Goal: Task Accomplishment & Management: Use online tool/utility

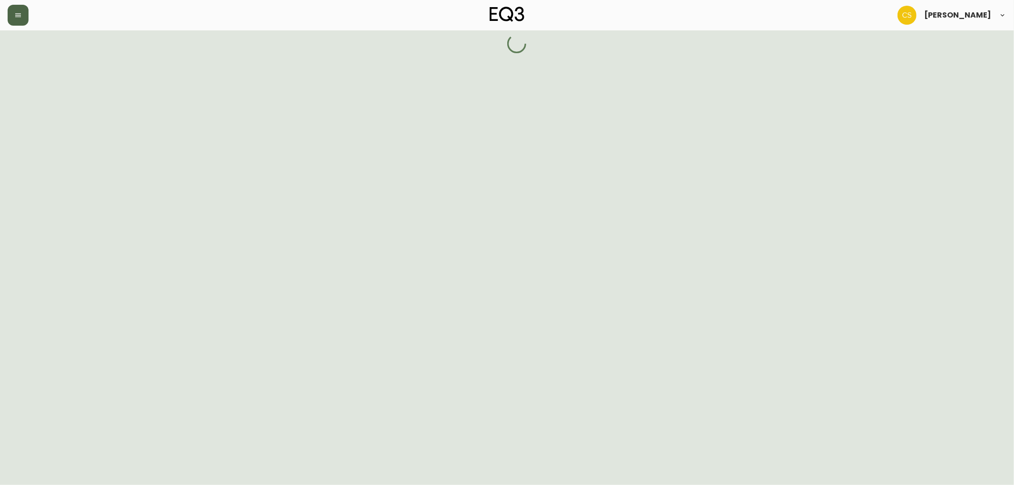
click at [23, 14] on button "button" at bounding box center [18, 15] width 21 height 21
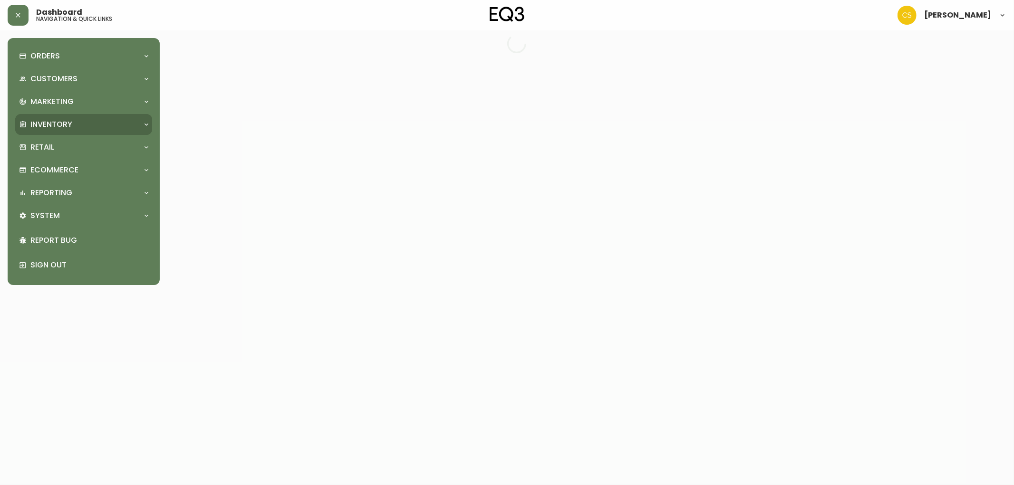
click at [62, 125] on p "Inventory" at bounding box center [51, 124] width 42 height 10
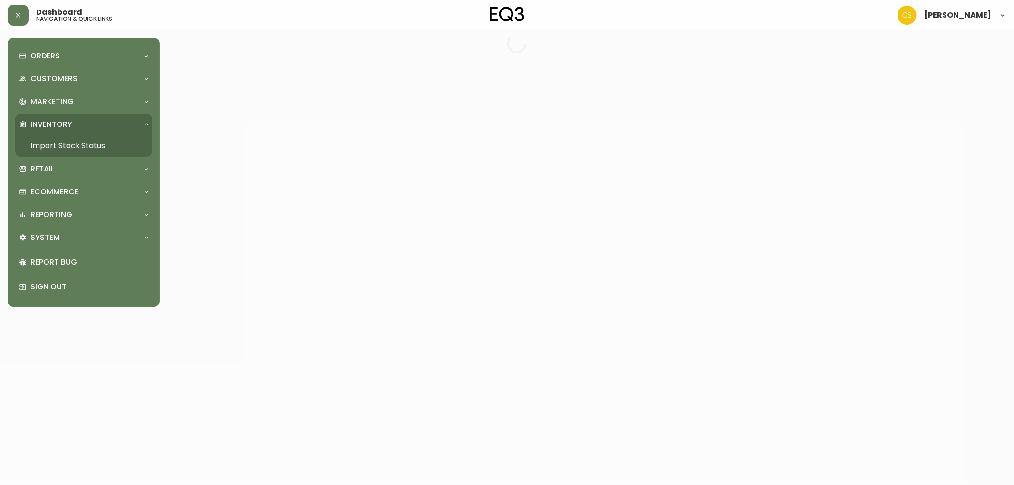
click at [65, 147] on link "Import Stock Status" at bounding box center [83, 146] width 137 height 22
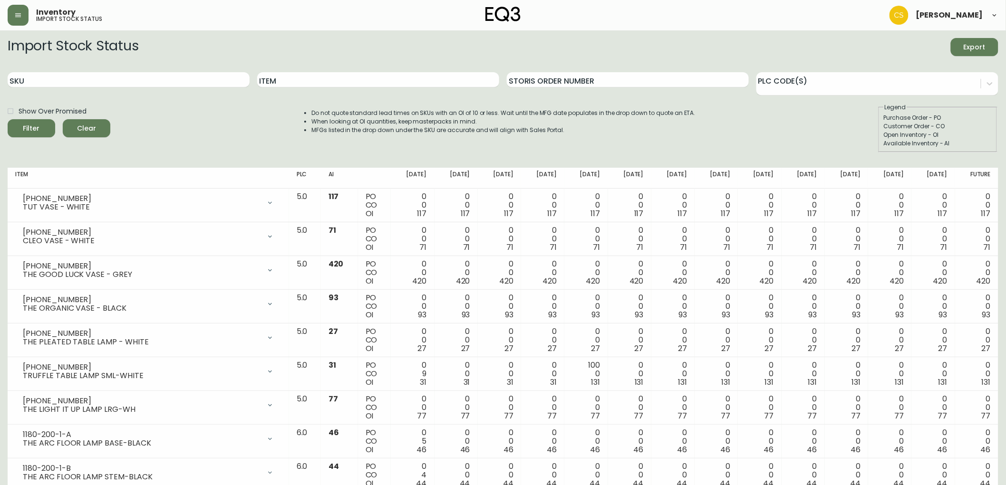
click at [970, 45] on span "Export" at bounding box center [974, 47] width 32 height 12
